Goal: Information Seeking & Learning: Learn about a topic

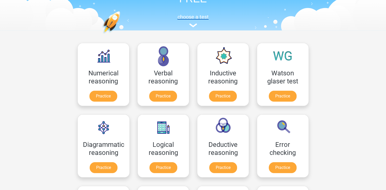
scroll to position [54, 0]
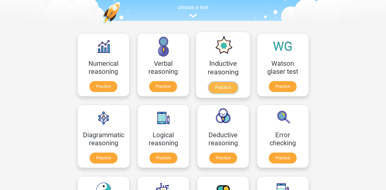
click at [229, 82] on link "Practice" at bounding box center [222, 87] width 29 height 11
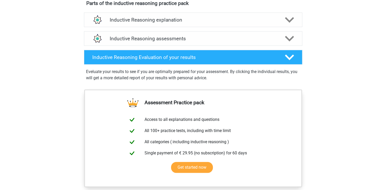
scroll to position [291, 0]
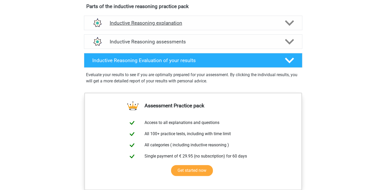
click at [261, 30] on div "Inductive Reasoning explanation" at bounding box center [193, 23] width 218 height 15
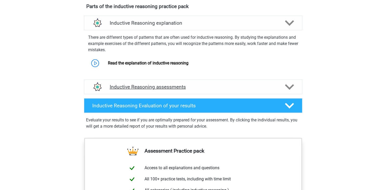
click at [269, 90] on h4 "Inductive Reasoning assessments" at bounding box center [193, 87] width 167 height 6
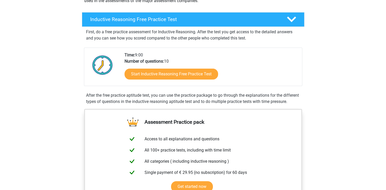
scroll to position [0, 0]
